Goal: Task Accomplishment & Management: Use online tool/utility

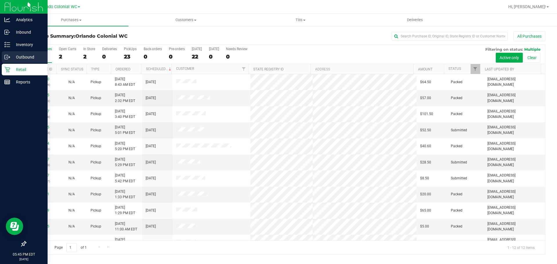
click at [20, 57] on p "Outbound" at bounding box center [27, 57] width 35 height 7
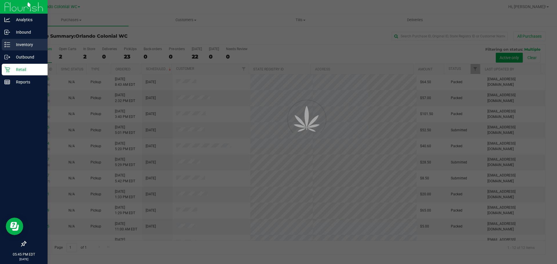
click at [21, 48] on div "Inventory" at bounding box center [25, 45] width 46 height 12
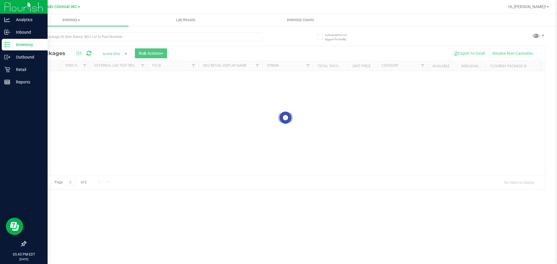
click at [21, 48] on div "Inventory" at bounding box center [25, 45] width 46 height 12
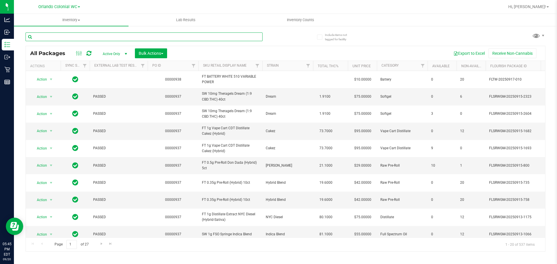
click at [92, 35] on input "text" at bounding box center [144, 36] width 237 height 9
paste input "WNA 10mg Blueberry Soft Chews (Indica) 10ct"
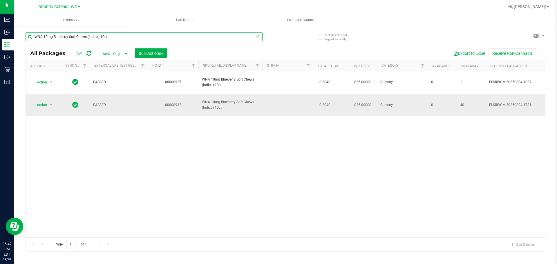
type input "WNA 10mg Blueberry Soft Chews (Indica) 10ct"
click at [44, 101] on span "Action" at bounding box center [40, 105] width 16 height 8
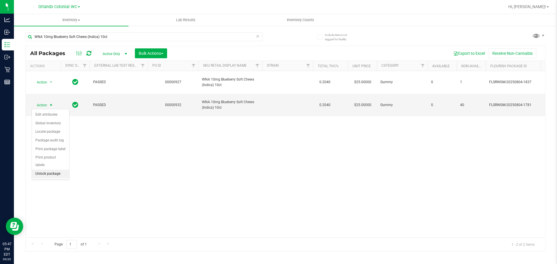
click at [53, 170] on li "Unlock package" at bounding box center [50, 174] width 37 height 9
